Goal: Navigation & Orientation: Find specific page/section

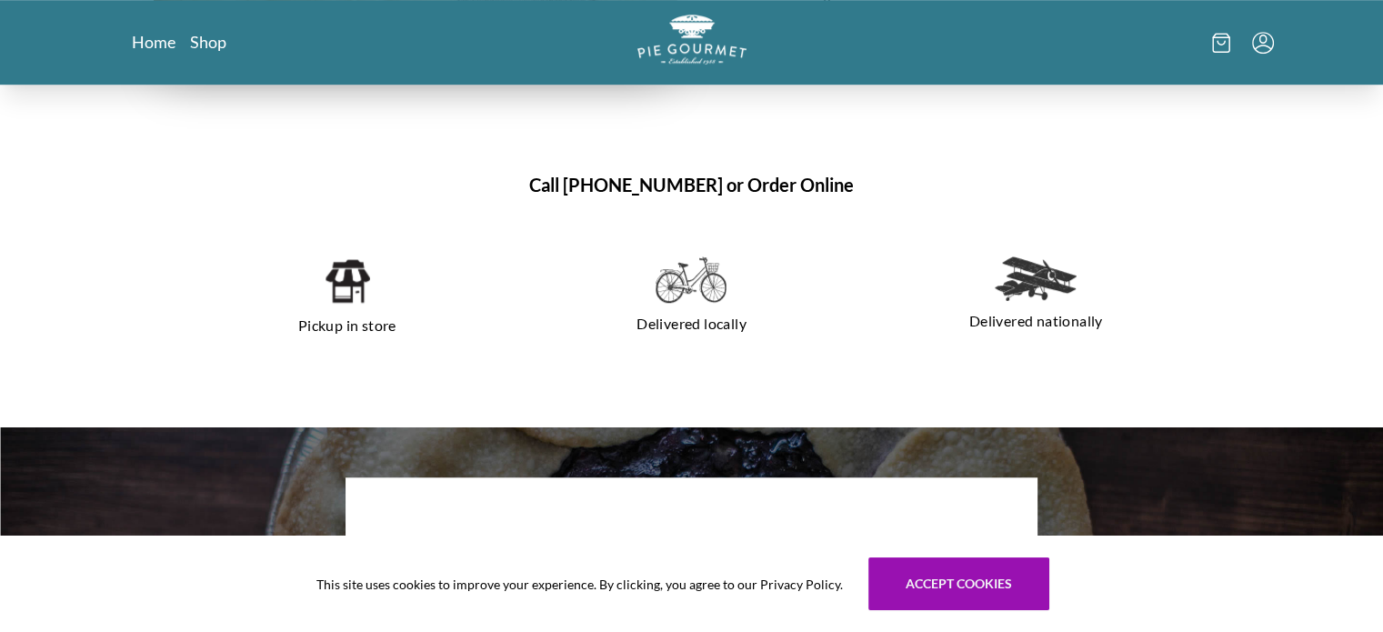
scroll to position [1273, 0]
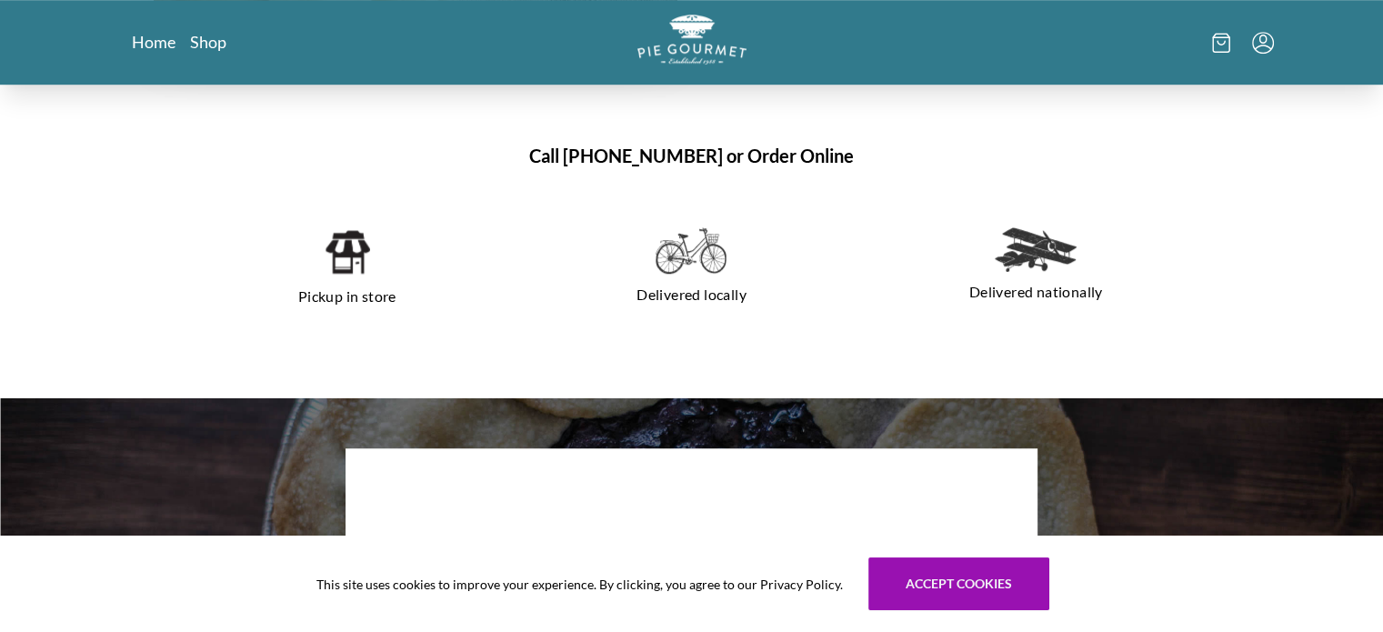
click at [330, 254] on img at bounding box center [347, 251] width 46 height 49
click at [349, 261] on img at bounding box center [347, 251] width 46 height 49
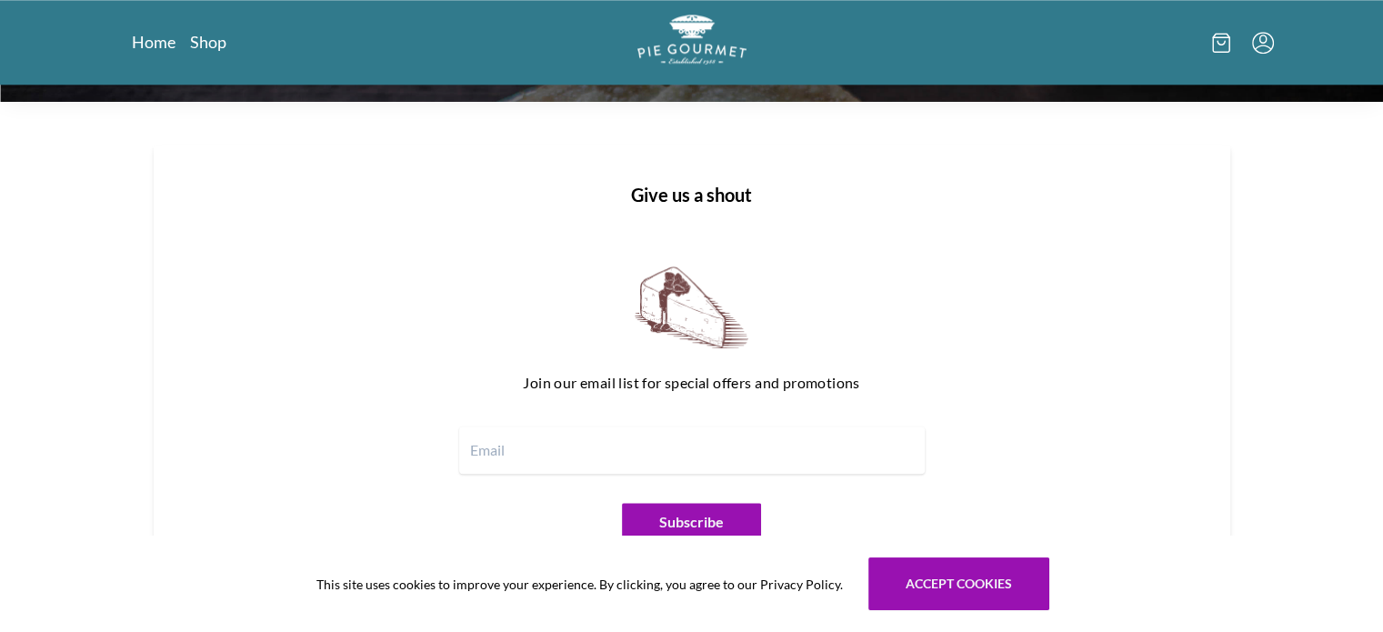
scroll to position [2295, 0]
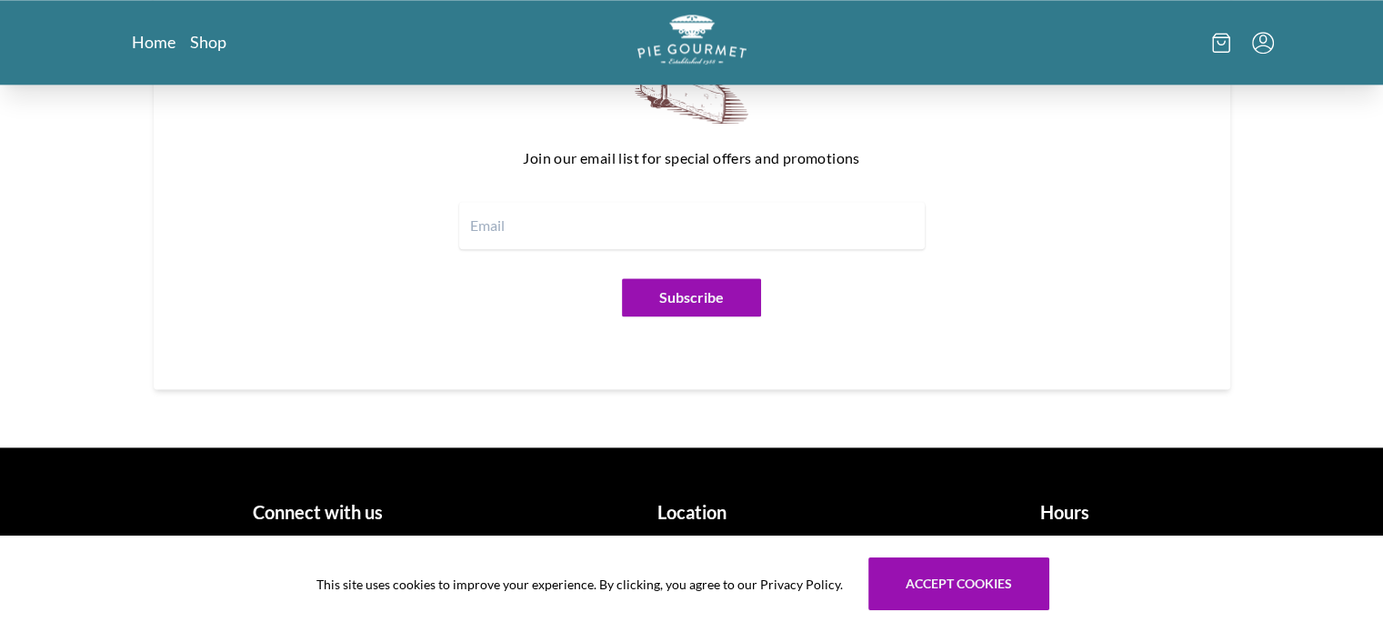
click at [683, 512] on h1 "Location" at bounding box center [691, 511] width 359 height 27
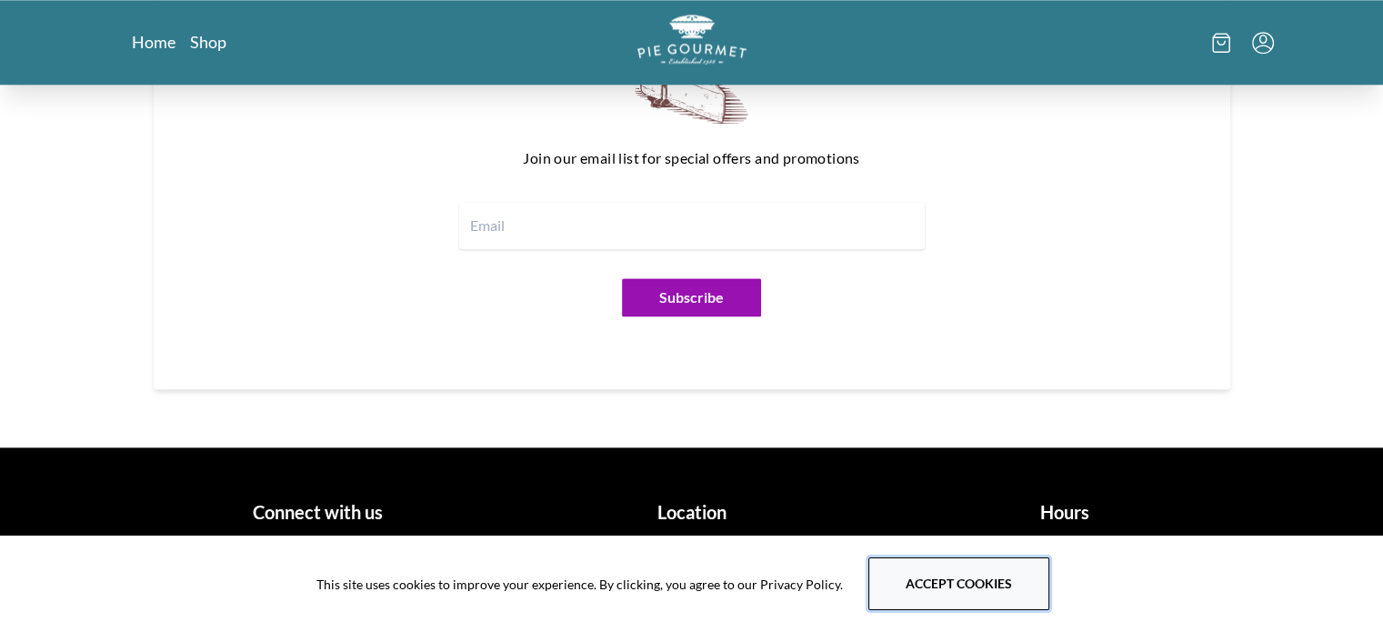
click at [947, 590] on button "Accept cookies" at bounding box center [958, 583] width 181 height 53
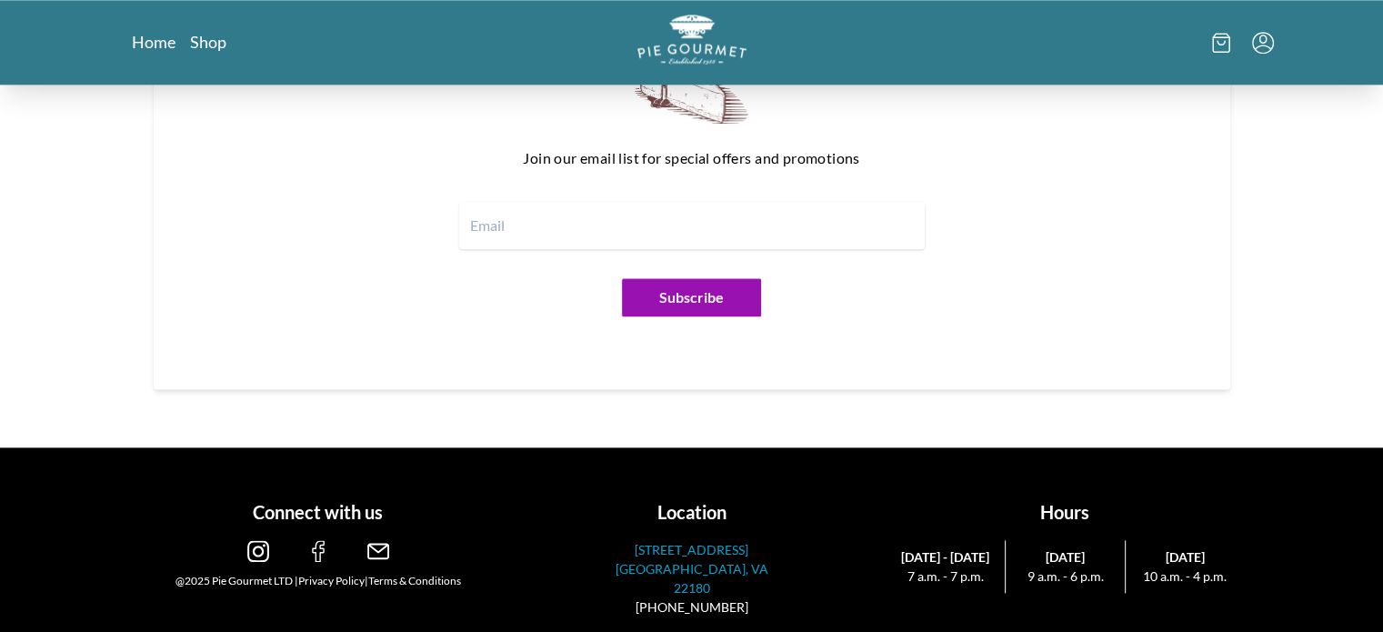
click at [703, 554] on p "[STREET_ADDRESS]" at bounding box center [691, 549] width 179 height 19
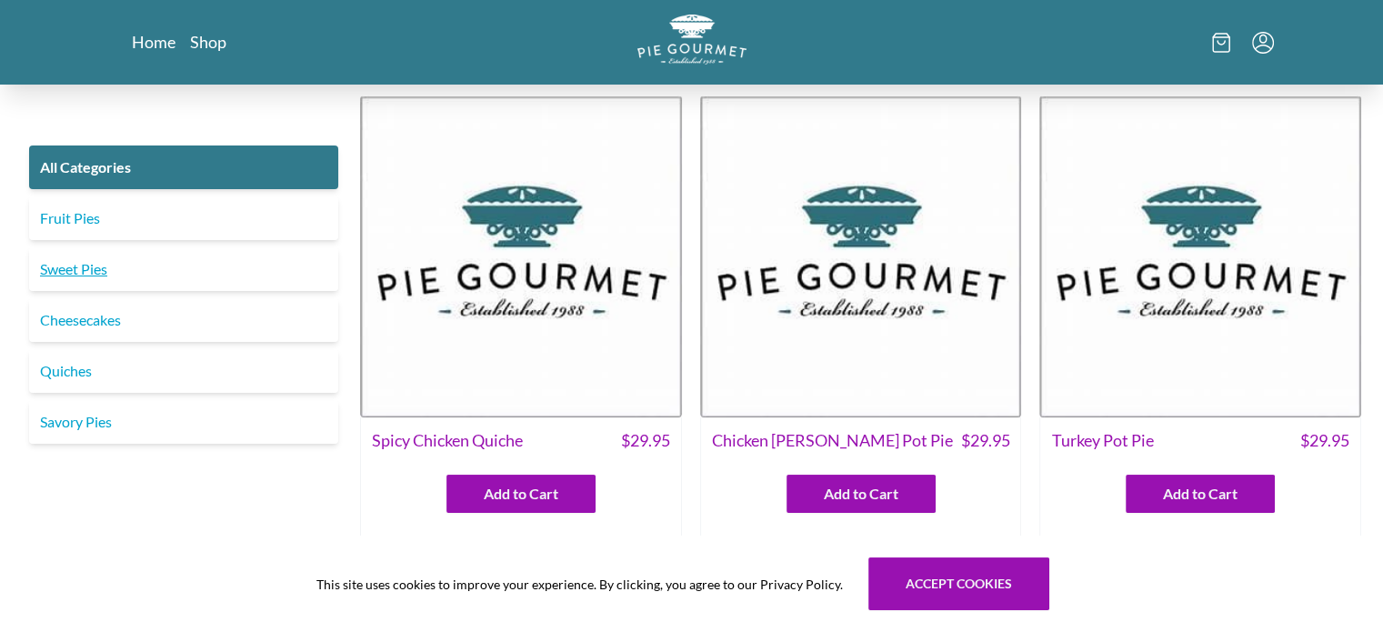
click at [66, 268] on link "Sweet Pies" at bounding box center [183, 269] width 309 height 44
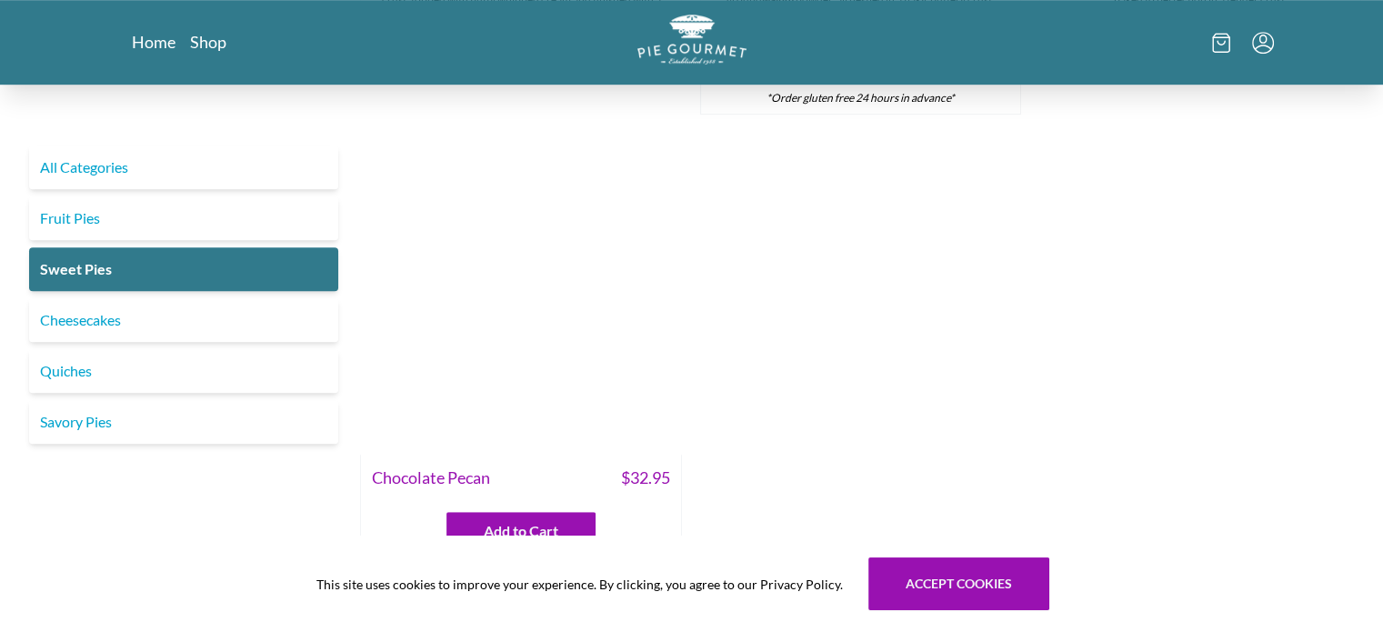
scroll to position [1182, 0]
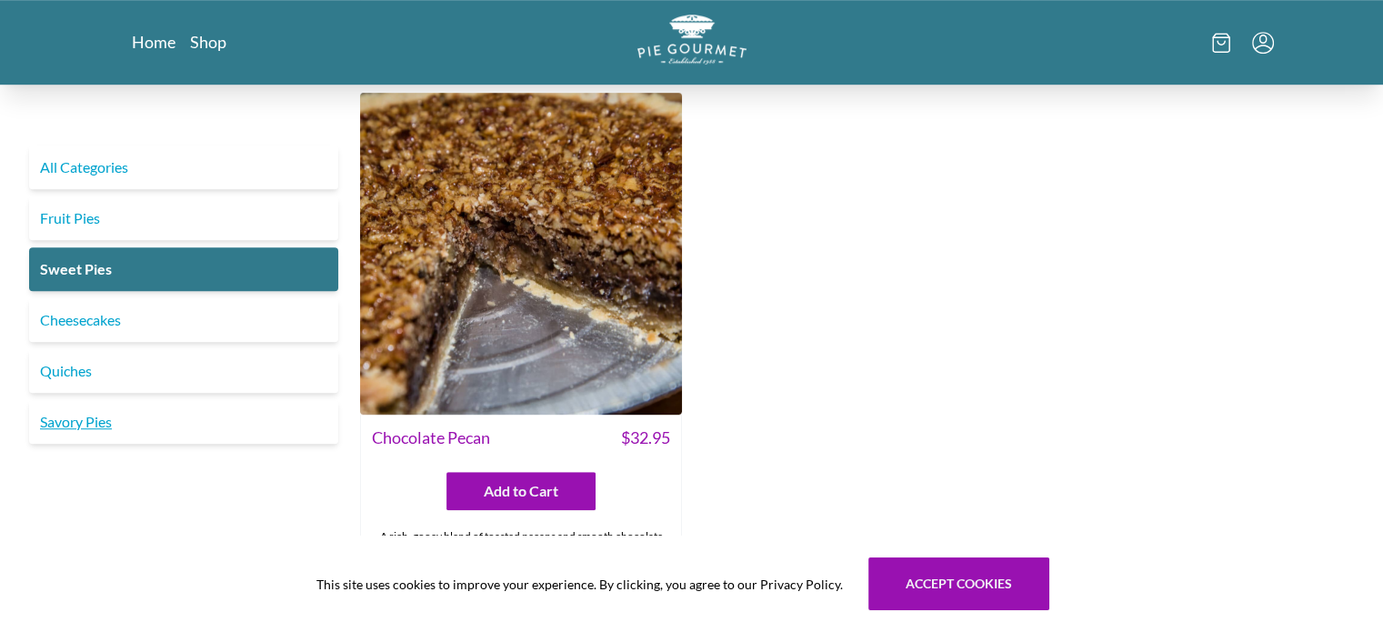
click at [128, 424] on link "Savory Pies" at bounding box center [183, 422] width 309 height 44
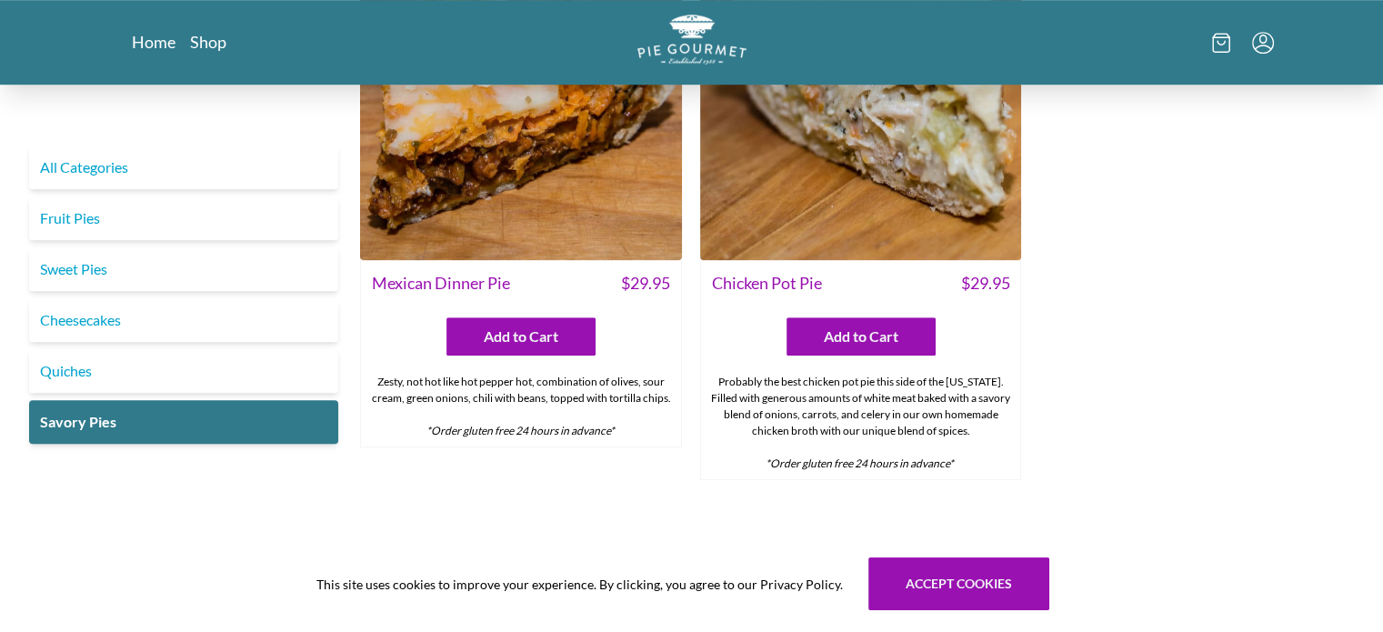
scroll to position [1112, 0]
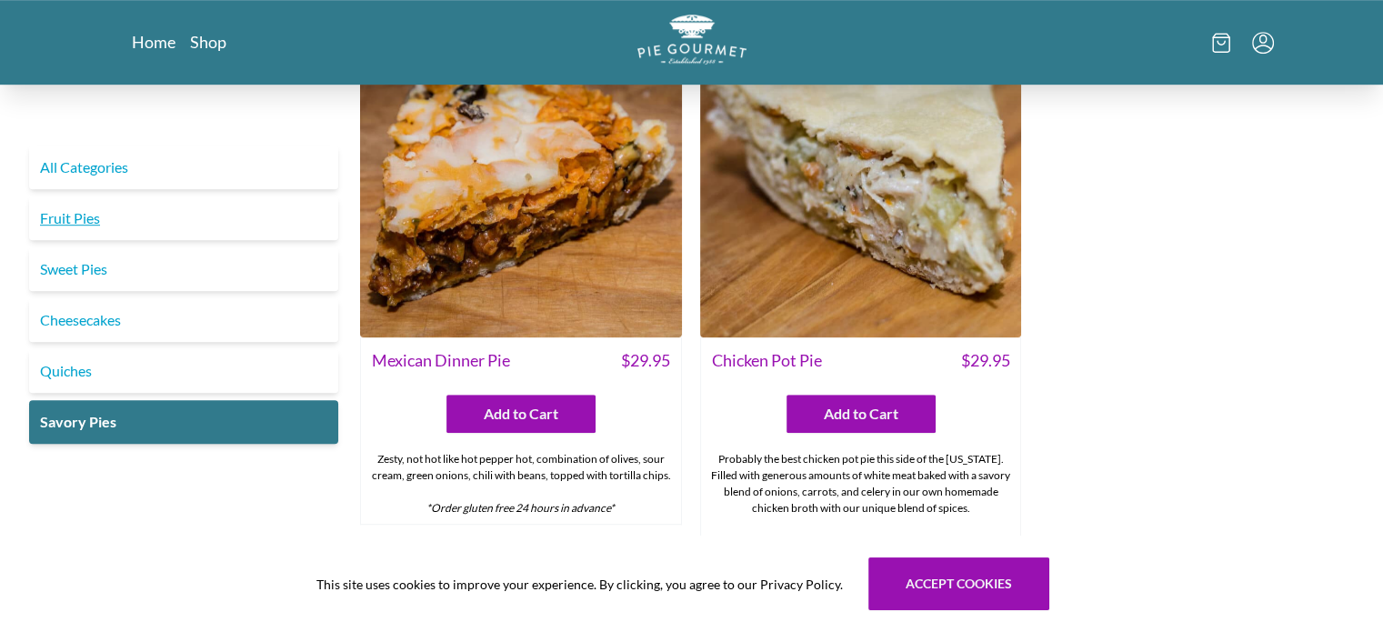
click at [60, 216] on link "Fruit Pies" at bounding box center [183, 218] width 309 height 44
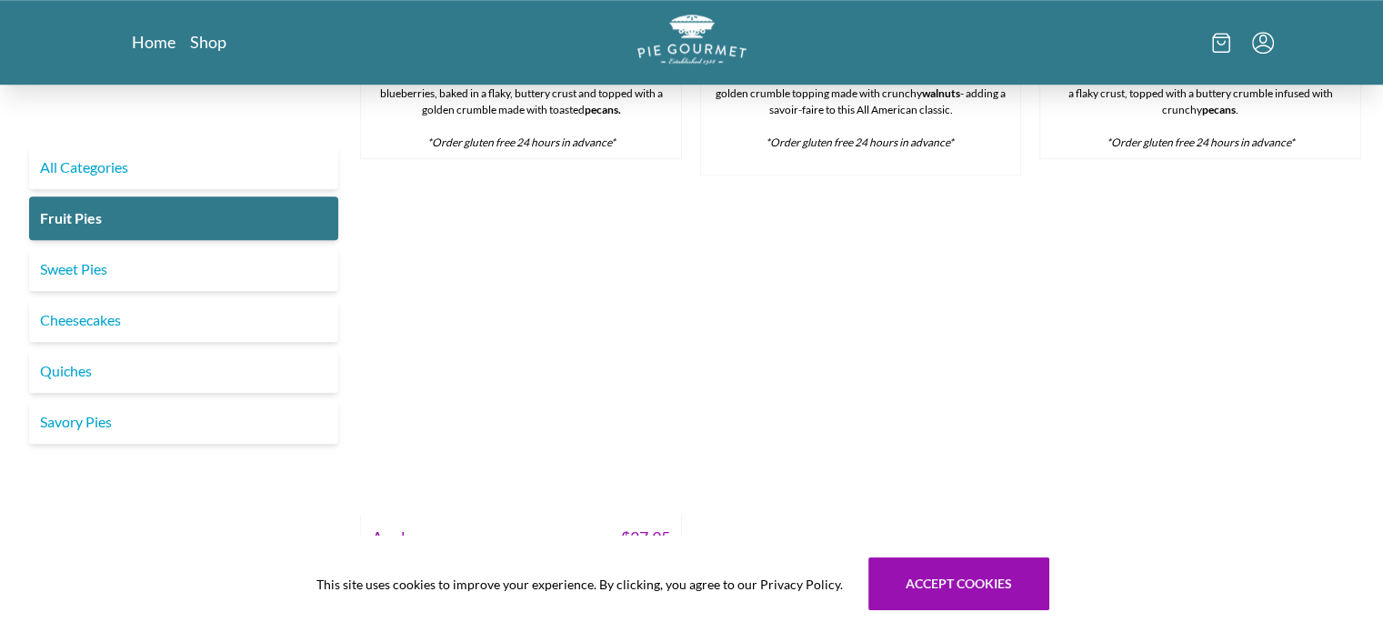
scroll to position [1636, 0]
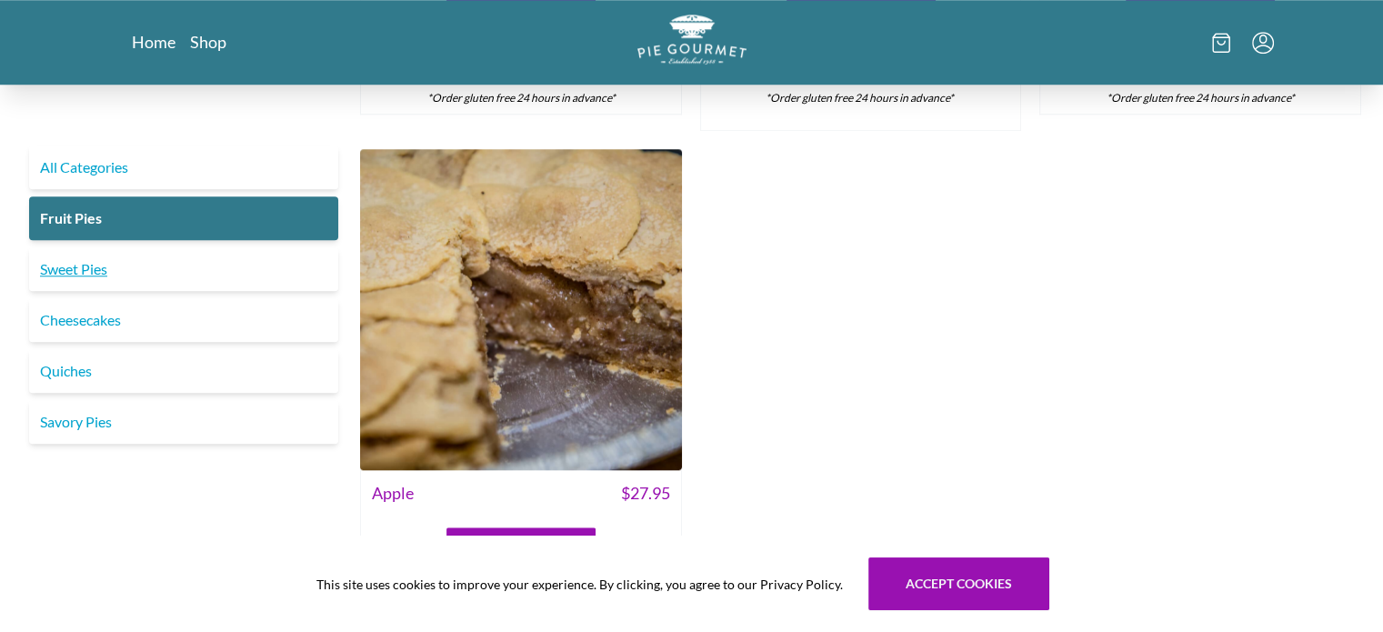
click at [138, 268] on link "Sweet Pies" at bounding box center [183, 269] width 309 height 44
